Goal: Task Accomplishment & Management: Use online tool/utility

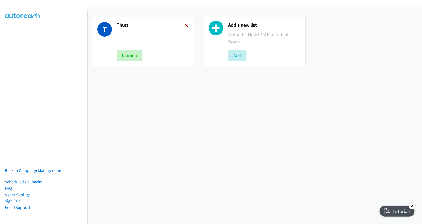
click at [185, 25] on icon at bounding box center [187, 26] width 4 height 4
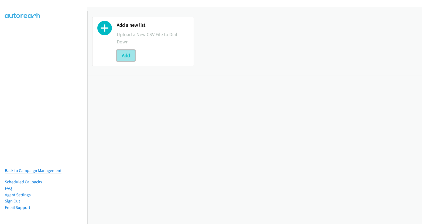
click at [123, 55] on button "Add" at bounding box center [126, 55] width 18 height 11
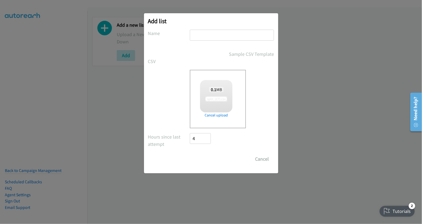
click at [223, 35] on input "text" at bounding box center [232, 35] width 84 height 11
checkbox input "true"
type input "thurs"
click at [206, 159] on input "Save List" at bounding box center [204, 159] width 28 height 11
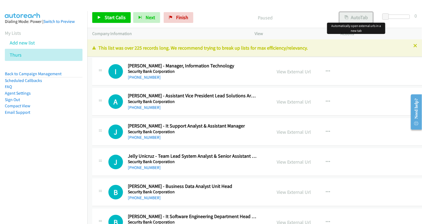
click at [361, 16] on button "AutoTab" at bounding box center [356, 17] width 33 height 11
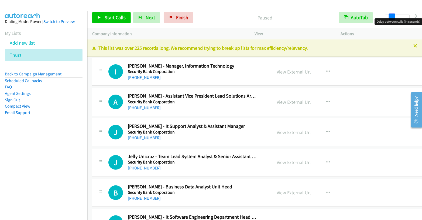
drag, startPoint x: 386, startPoint y: 17, endPoint x: 392, endPoint y: 17, distance: 6.2
click at [392, 17] on span at bounding box center [392, 16] width 6 height 6
click at [287, 75] on div "View External Url" at bounding box center [294, 71] width 34 height 7
click at [288, 70] on link "View External Url" at bounding box center [294, 72] width 34 height 6
click at [291, 71] on link "View External Url" at bounding box center [294, 72] width 34 height 6
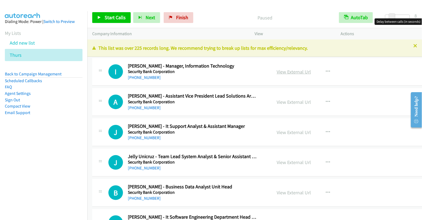
click at [292, 71] on link "View External Url" at bounding box center [294, 72] width 34 height 6
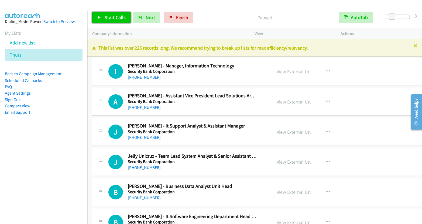
click at [105, 17] on span "Start Calls" at bounding box center [115, 17] width 21 height 6
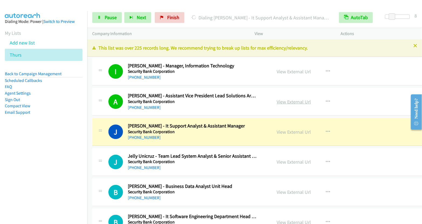
click at [284, 99] on link "View External Url" at bounding box center [294, 102] width 34 height 6
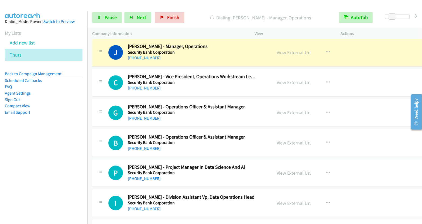
scroll to position [382, 0]
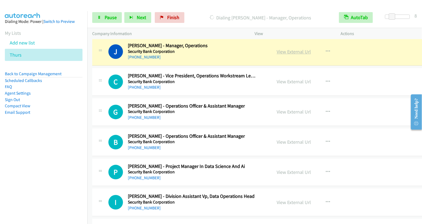
click at [279, 50] on link "View External Url" at bounding box center [294, 52] width 34 height 6
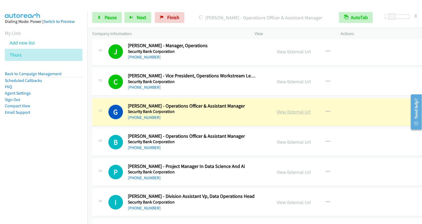
click at [281, 112] on link "View External Url" at bounding box center [294, 112] width 34 height 6
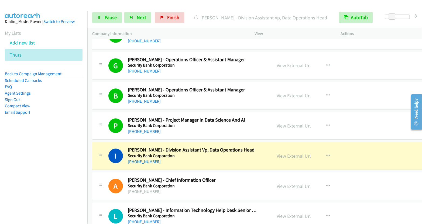
scroll to position [458, 0]
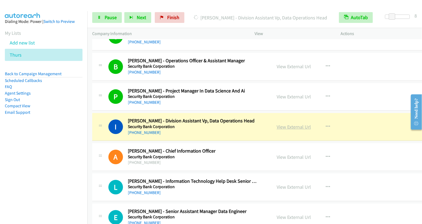
click at [288, 124] on link "View External Url" at bounding box center [294, 127] width 34 height 6
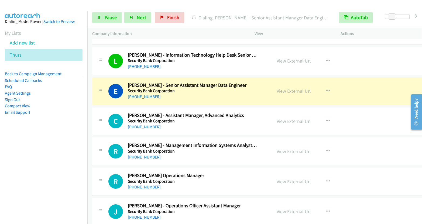
scroll to position [593, 0]
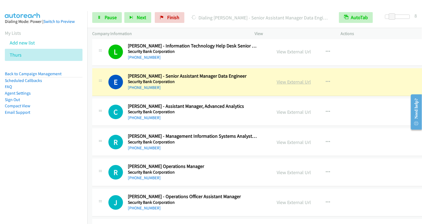
click at [284, 80] on link "View External Url" at bounding box center [294, 82] width 34 height 6
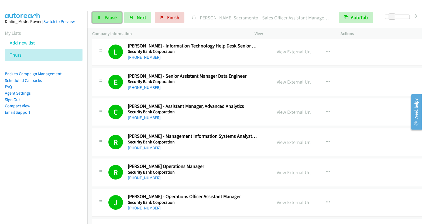
click at [95, 18] on link "Pause" at bounding box center [107, 17] width 30 height 11
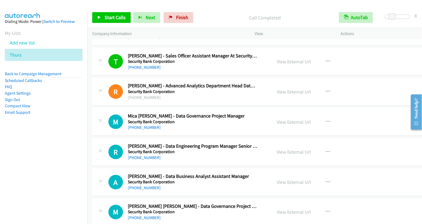
scroll to position [1003, 0]
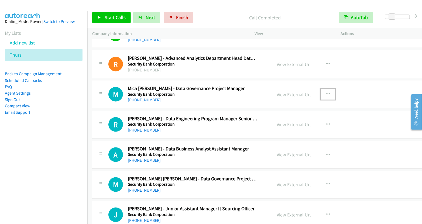
click at [326, 92] on icon "button" at bounding box center [328, 94] width 4 height 4
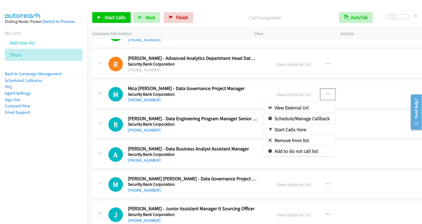
click at [288, 124] on link "Start Calls Here" at bounding box center [299, 129] width 72 height 11
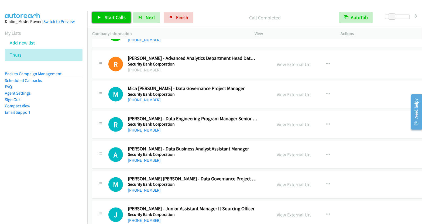
click at [110, 16] on span "Start Calls" at bounding box center [115, 17] width 21 height 6
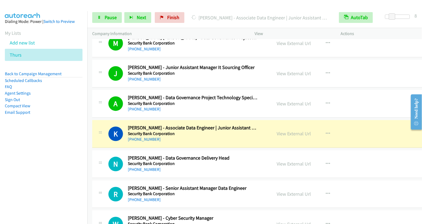
scroll to position [1145, 0]
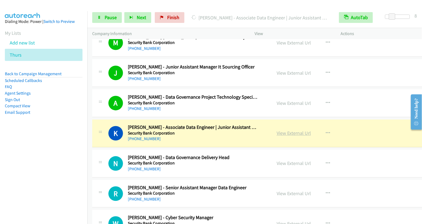
click at [287, 130] on link "View External Url" at bounding box center [294, 133] width 34 height 6
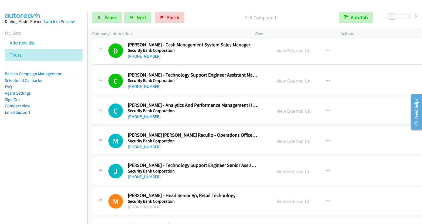
scroll to position [1559, 0]
click at [279, 78] on link "View External Url" at bounding box center [294, 81] width 34 height 6
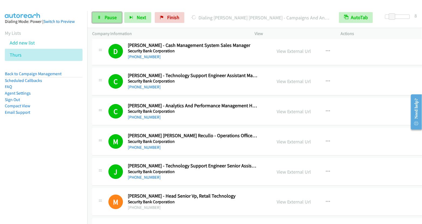
click at [109, 18] on span "Pause" at bounding box center [111, 17] width 12 height 6
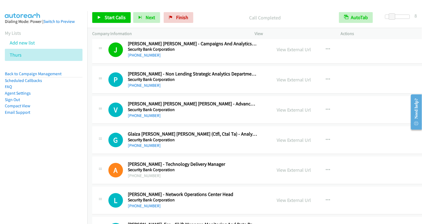
scroll to position [1924, 0]
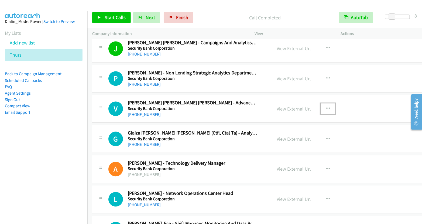
click at [326, 107] on icon "button" at bounding box center [328, 109] width 4 height 4
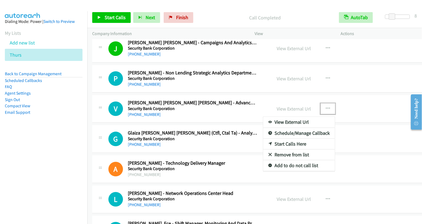
click at [297, 139] on link "Start Calls Here" at bounding box center [299, 144] width 72 height 11
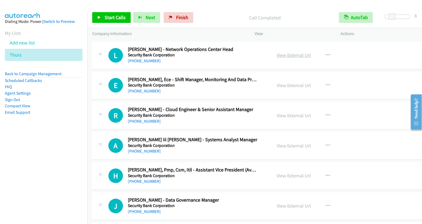
scroll to position [2067, 0]
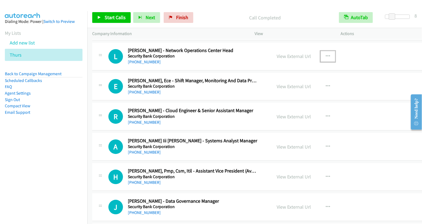
click at [326, 54] on icon "button" at bounding box center [328, 56] width 4 height 4
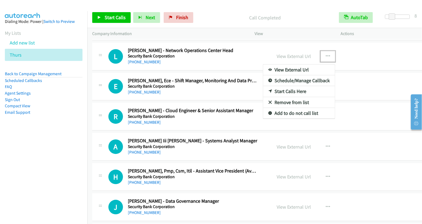
click at [287, 86] on link "Start Calls Here" at bounding box center [299, 91] width 72 height 11
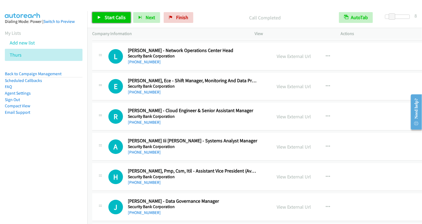
click at [104, 15] on link "Start Calls" at bounding box center [111, 17] width 39 height 11
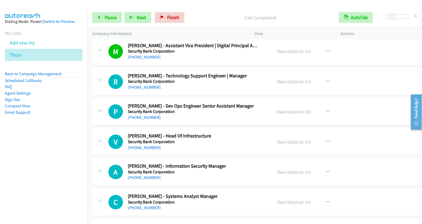
scroll to position [3007, 0]
click at [112, 21] on link "Pause" at bounding box center [107, 17] width 30 height 11
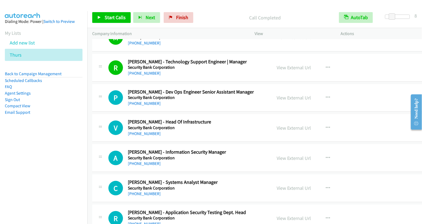
scroll to position [3022, 0]
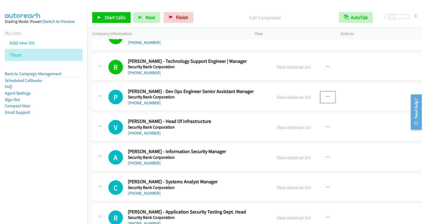
click at [326, 95] on icon "button" at bounding box center [328, 97] width 4 height 4
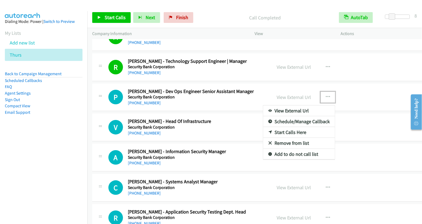
click at [287, 127] on link "Start Calls Here" at bounding box center [299, 132] width 72 height 11
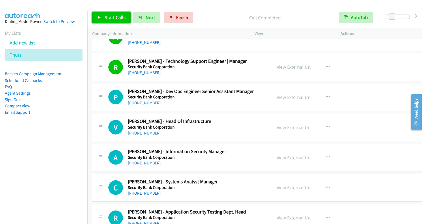
click at [109, 16] on span "Start Calls" at bounding box center [115, 17] width 21 height 6
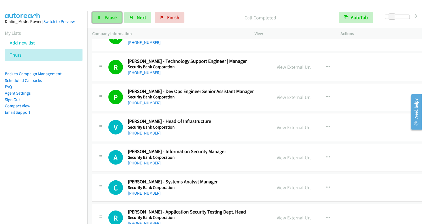
click at [108, 14] on link "Pause" at bounding box center [107, 17] width 30 height 11
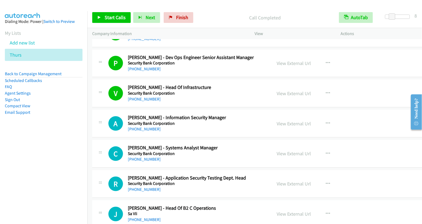
scroll to position [3062, 0]
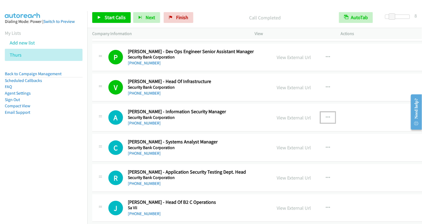
click at [323, 112] on button "button" at bounding box center [328, 117] width 15 height 11
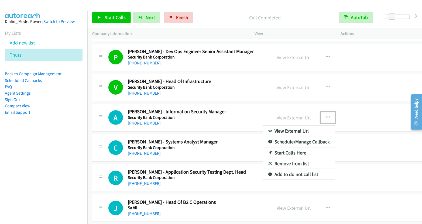
click at [284, 148] on link "Start Calls Here" at bounding box center [299, 153] width 72 height 11
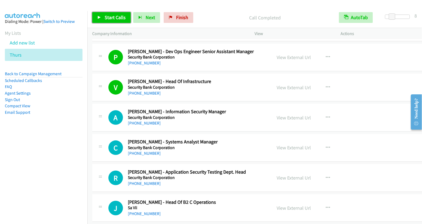
click at [119, 17] on span "Start Calls" at bounding box center [115, 17] width 21 height 6
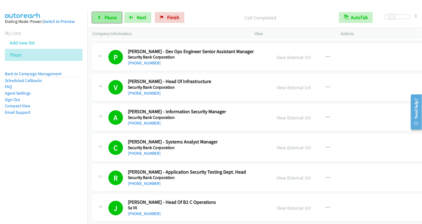
click at [107, 20] on span "Pause" at bounding box center [111, 17] width 12 height 6
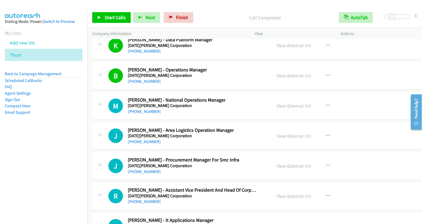
scroll to position [3317, 0]
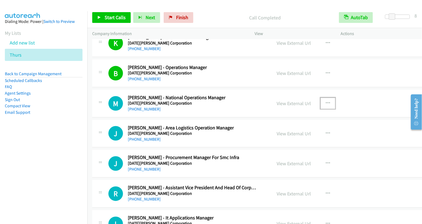
click at [326, 101] on icon "button" at bounding box center [328, 103] width 4 height 4
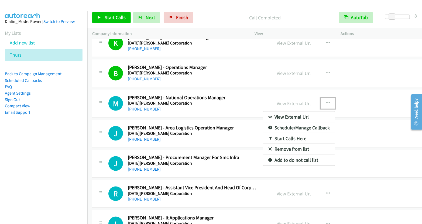
click at [289, 133] on link "Start Calls Here" at bounding box center [299, 138] width 72 height 11
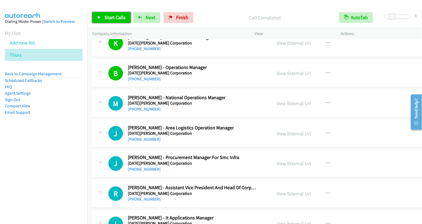
click at [121, 17] on span "Start Calls" at bounding box center [115, 17] width 21 height 6
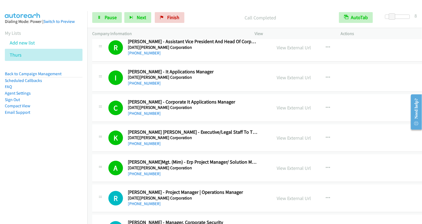
scroll to position [3475, 0]
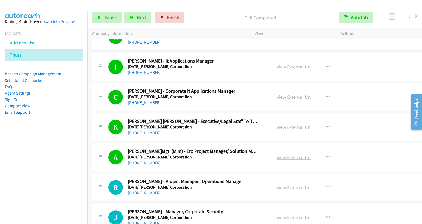
click at [286, 154] on link "View External Url" at bounding box center [294, 157] width 34 height 6
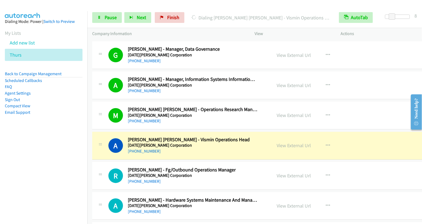
scroll to position [3731, 0]
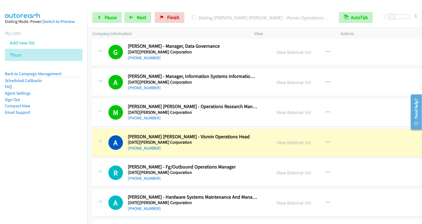
drag, startPoint x: 282, startPoint y: 125, endPoint x: 283, endPoint y: 123, distance: 2.8
click at [285, 140] on link "View External Url" at bounding box center [294, 143] width 34 height 6
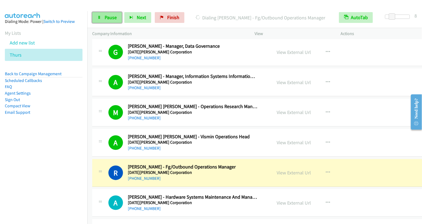
click at [108, 18] on span "Pause" at bounding box center [111, 17] width 12 height 6
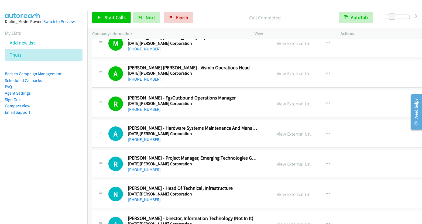
scroll to position [3802, 0]
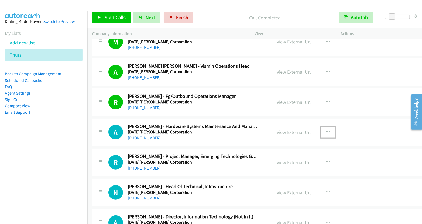
click at [326, 130] on icon "button" at bounding box center [328, 132] width 4 height 4
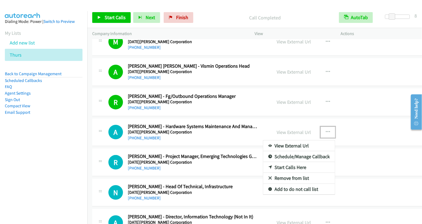
click at [289, 162] on link "Start Calls Here" at bounding box center [299, 167] width 72 height 11
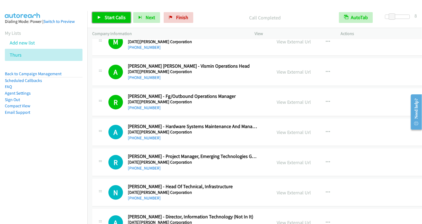
click at [120, 17] on span "Start Calls" at bounding box center [115, 17] width 21 height 6
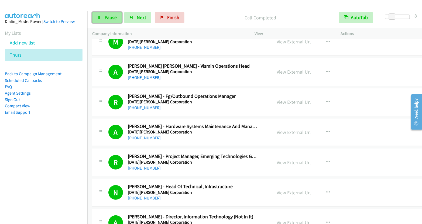
click at [103, 20] on link "Pause" at bounding box center [107, 17] width 30 height 11
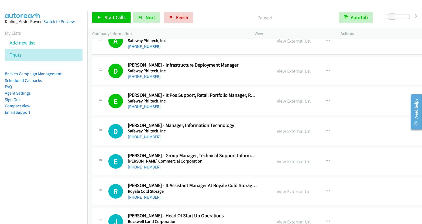
scroll to position [4564, 0]
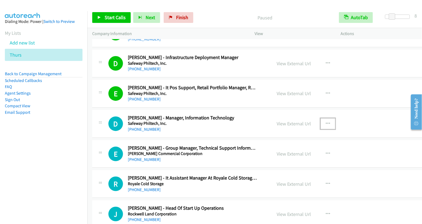
click at [321, 118] on button "button" at bounding box center [328, 123] width 15 height 11
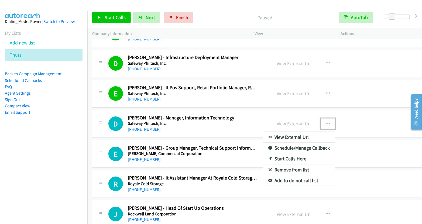
click at [285, 154] on link "Start Calls Here" at bounding box center [299, 159] width 72 height 11
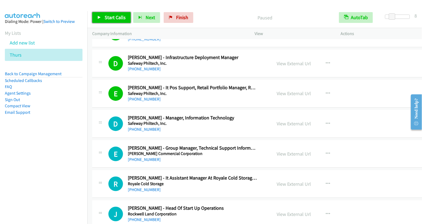
click at [118, 17] on span "Start Calls" at bounding box center [115, 17] width 21 height 6
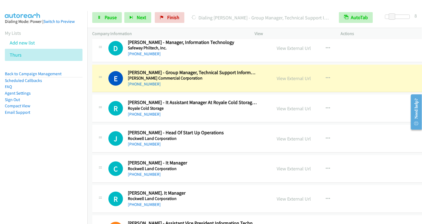
scroll to position [4641, 0]
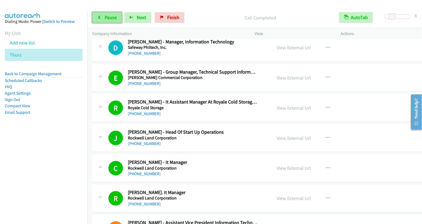
click at [104, 19] on link "Pause" at bounding box center [107, 17] width 30 height 11
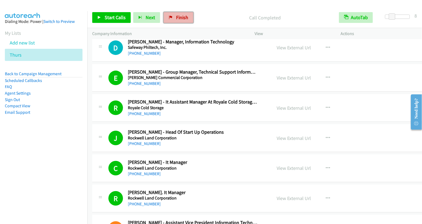
click at [178, 20] on span "Finish" at bounding box center [182, 17] width 12 height 6
